Goal: Information Seeking & Learning: Check status

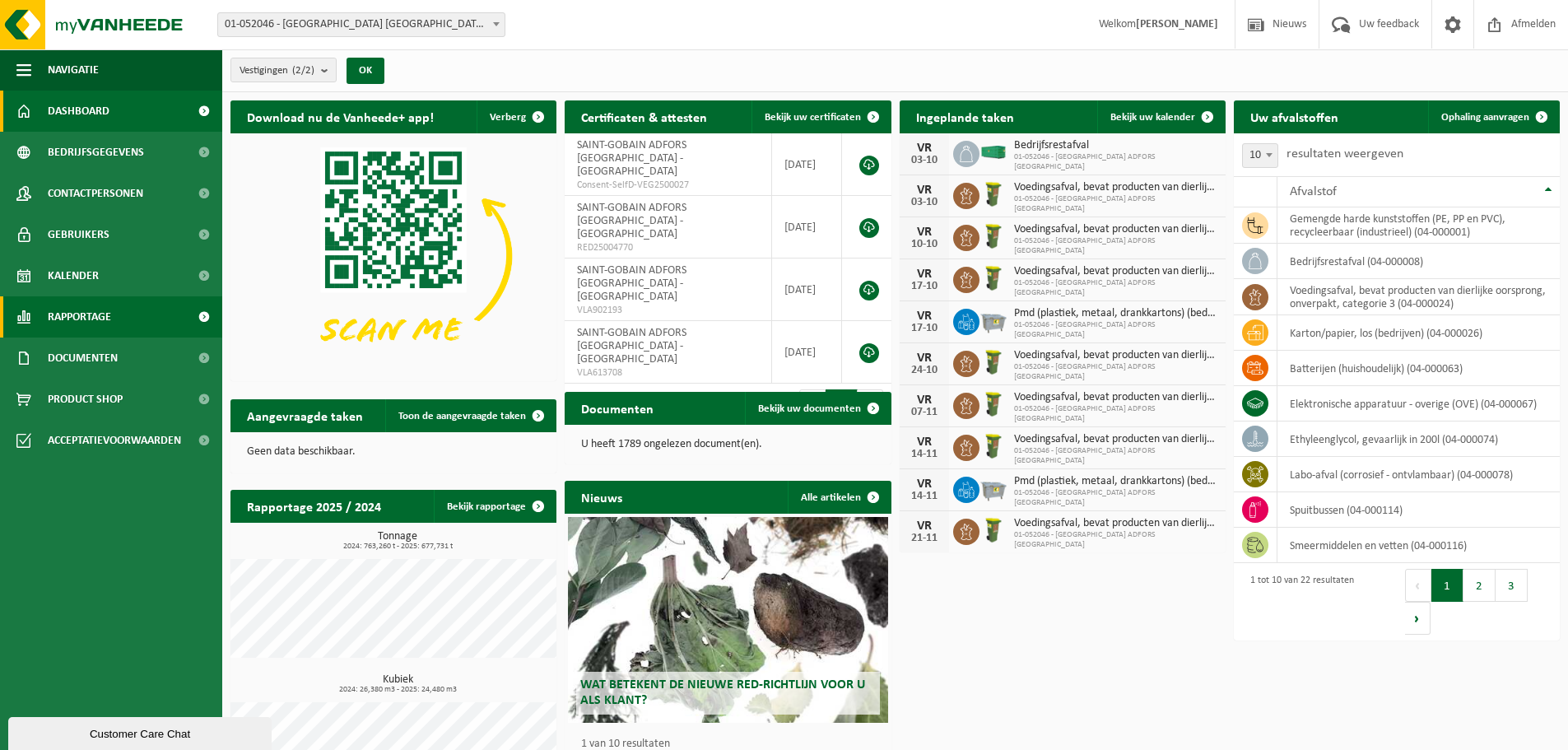
click at [106, 307] on span "Rapportage" at bounding box center [79, 317] width 64 height 41
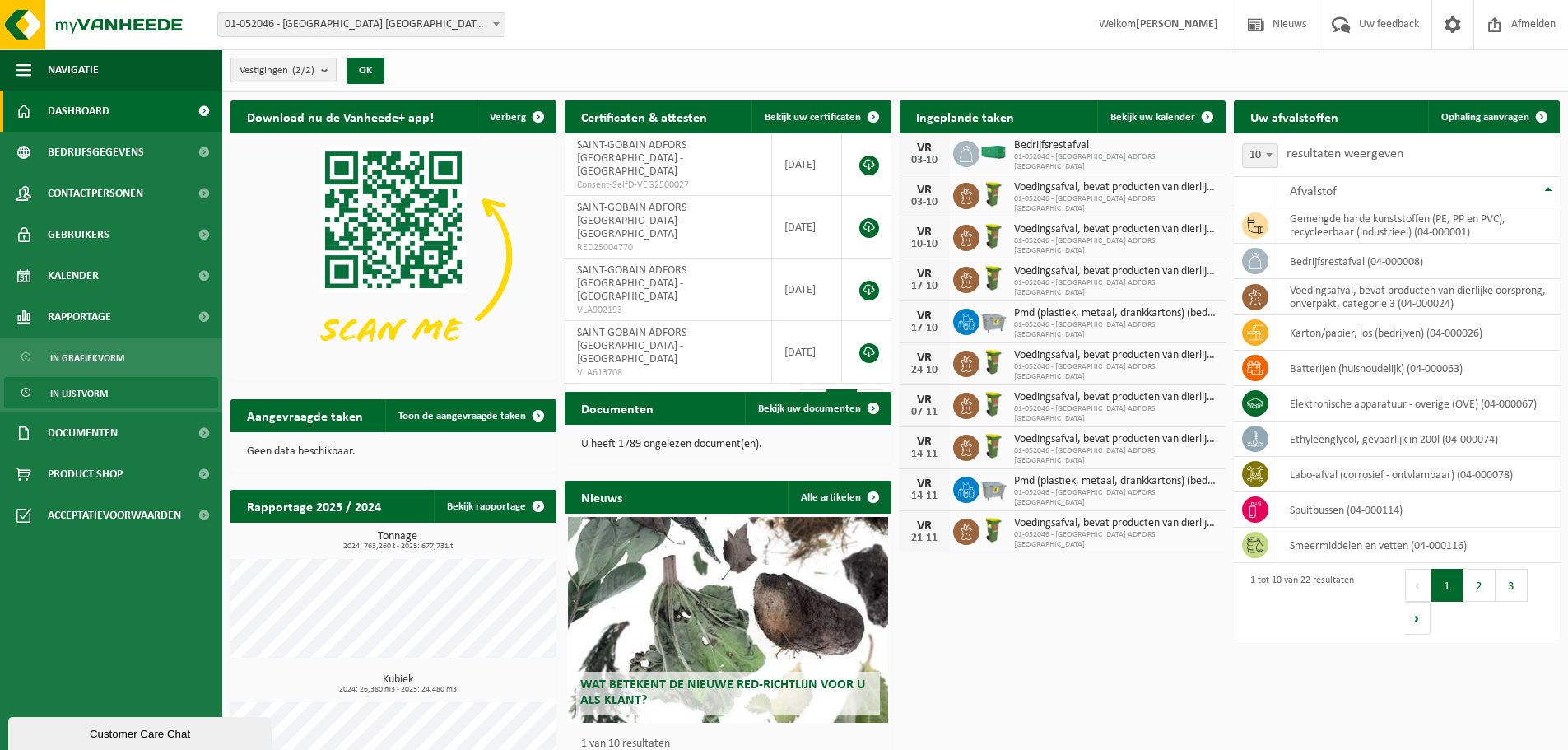
click at [102, 388] on span "In lijstvorm" at bounding box center [78, 394] width 58 height 31
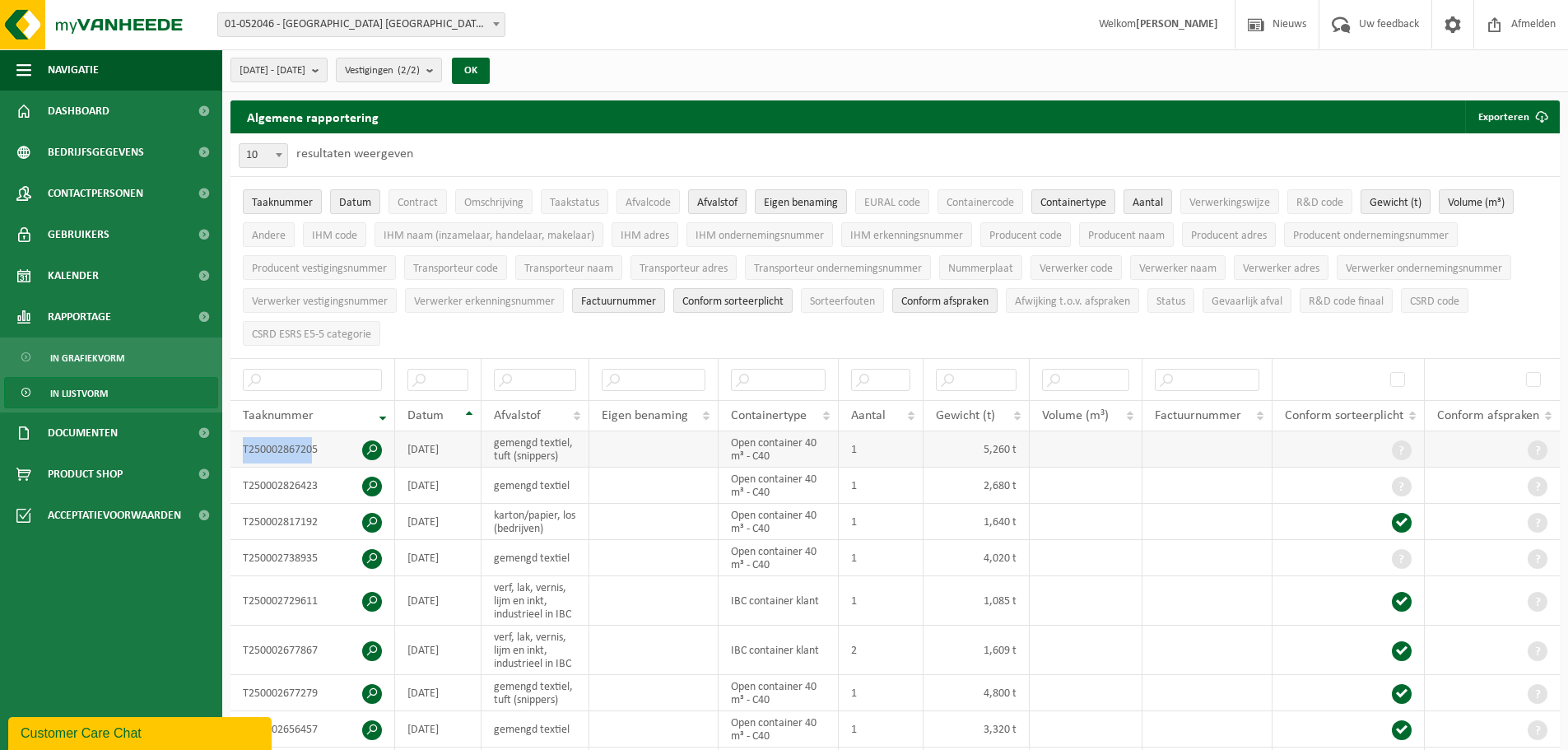
drag, startPoint x: 315, startPoint y: 447, endPoint x: 234, endPoint y: 445, distance: 81.0
click at [234, 446] on td "T250002867205" at bounding box center [313, 450] width 165 height 36
click at [321, 447] on td "T250002867205" at bounding box center [313, 450] width 165 height 36
drag, startPoint x: 320, startPoint y: 445, endPoint x: 232, endPoint y: 447, distance: 88.0
click at [232, 447] on td "T250002867205" at bounding box center [313, 450] width 165 height 36
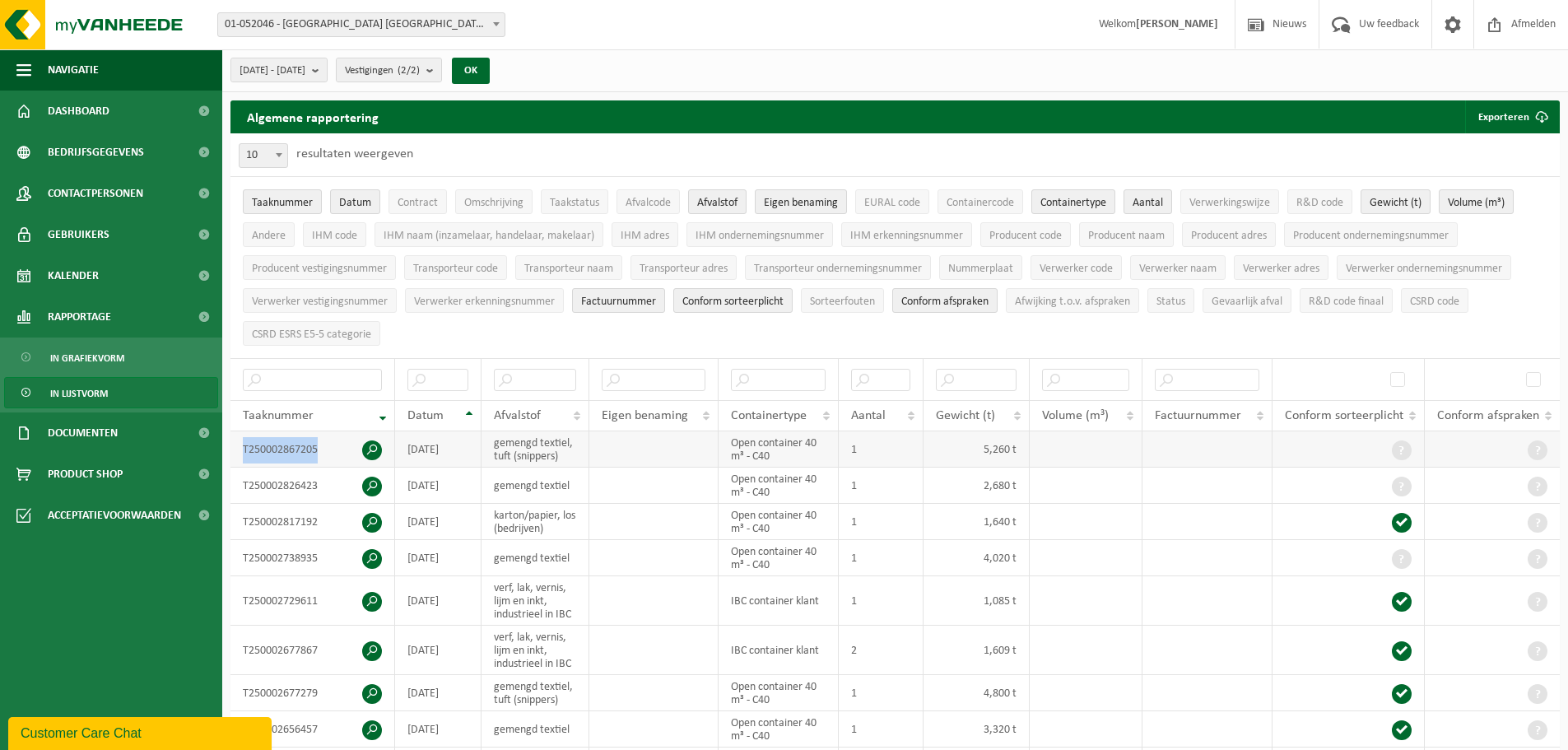
copy td "T250002867205"
click at [533, 371] on input "text" at bounding box center [535, 380] width 83 height 22
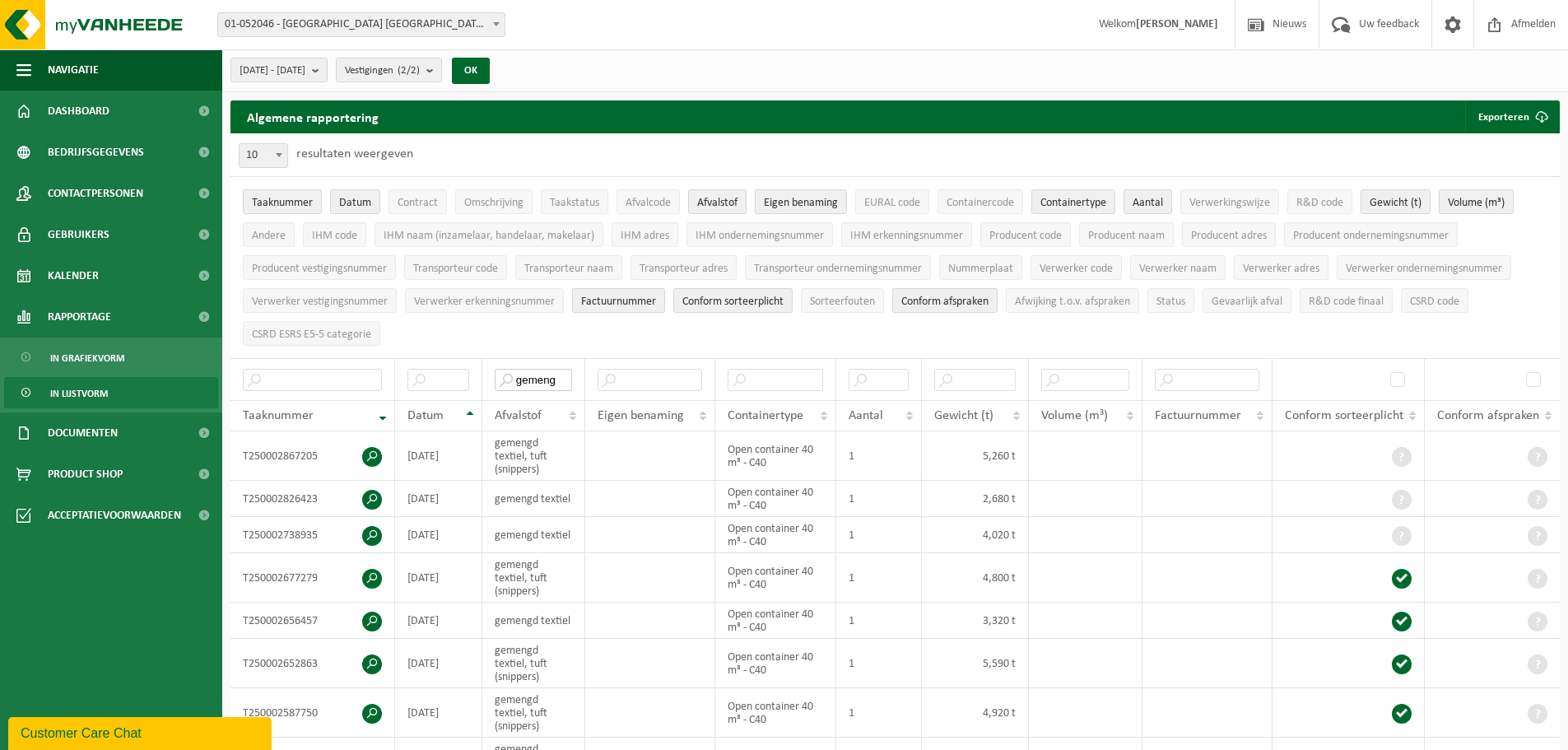
type input "gemeng"
